Goal: Navigation & Orientation: Find specific page/section

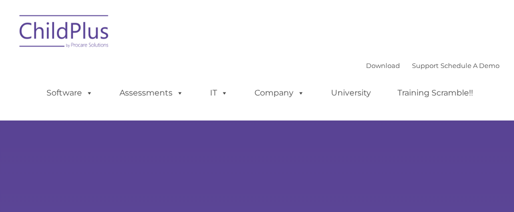
type input ""
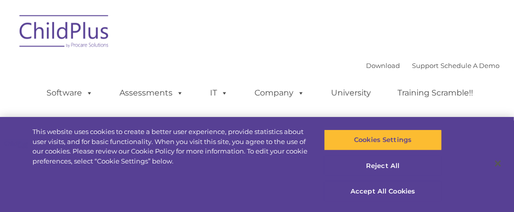
select select "MEDIUM"
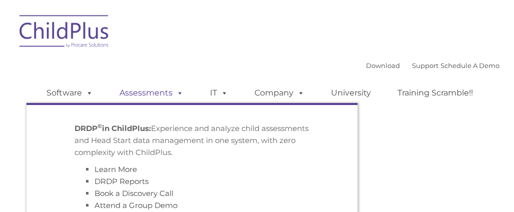
type input ""
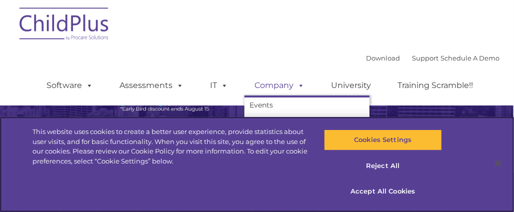
scroll to position [71, 0]
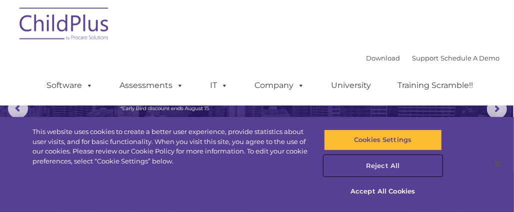
click at [392, 174] on button "Reject All" at bounding box center [383, 166] width 118 height 21
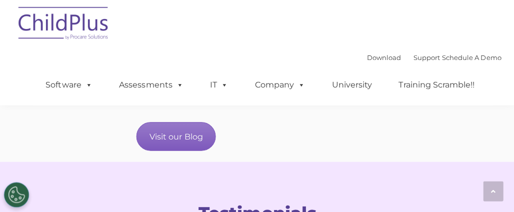
scroll to position [1417, 0]
click at [175, 140] on link "Visit our Blog" at bounding box center [176, 137] width 79 height 29
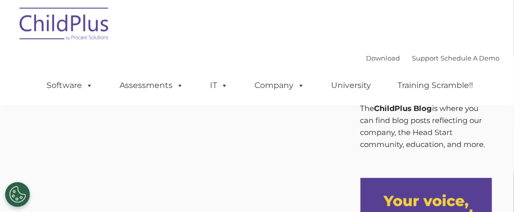
scroll to position [6, 0]
